Goal: Task Accomplishment & Management: Manage account settings

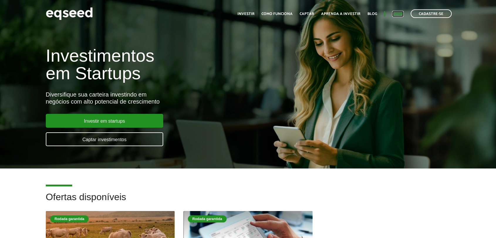
click at [395, 13] on link "Login" at bounding box center [397, 14] width 11 height 4
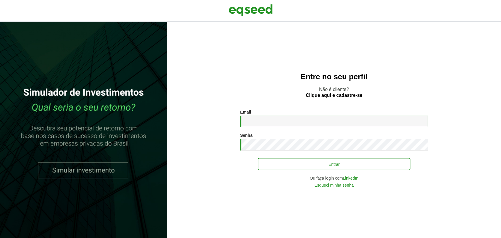
type input "**********"
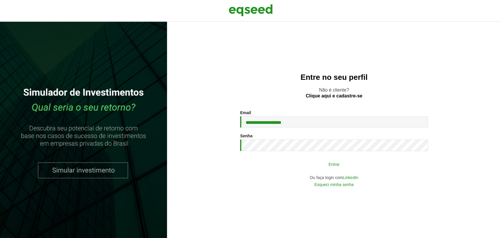
click at [274, 164] on button "Entrar" at bounding box center [334, 163] width 153 height 11
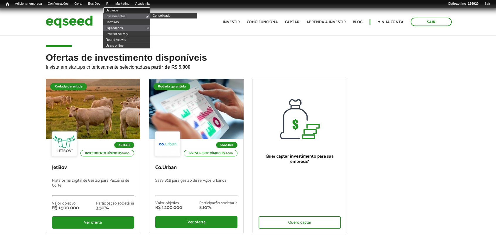
click at [119, 8] on link "Usuários" at bounding box center [126, 10] width 47 height 6
